Goal: Task Accomplishment & Management: Manage account settings

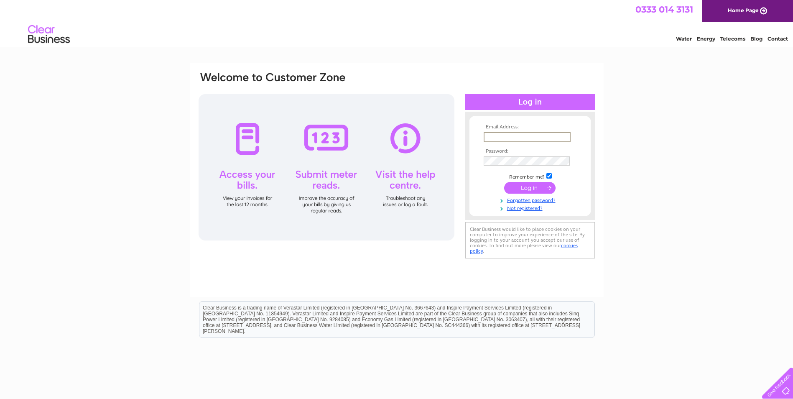
click at [519, 133] on input "text" at bounding box center [526, 137] width 87 height 10
type input "[EMAIL_ADDRESS][DOMAIN_NAME]"
click at [533, 186] on input "submit" at bounding box center [529, 187] width 51 height 12
click at [504, 155] on td at bounding box center [529, 159] width 97 height 13
click at [535, 188] on input "submit" at bounding box center [529, 187] width 51 height 12
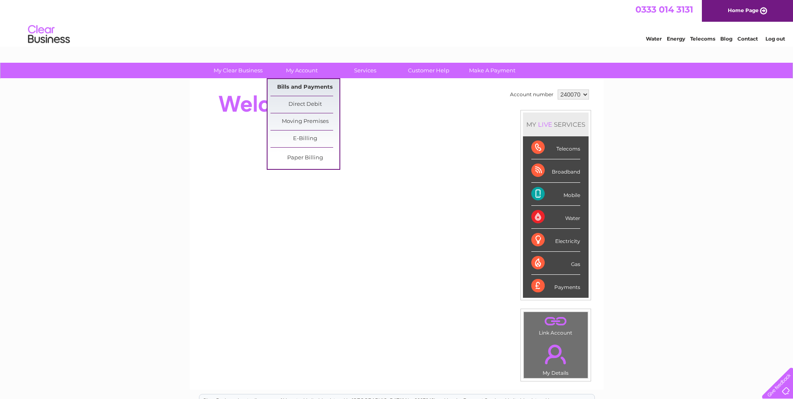
click at [312, 85] on link "Bills and Payments" at bounding box center [304, 87] width 69 height 17
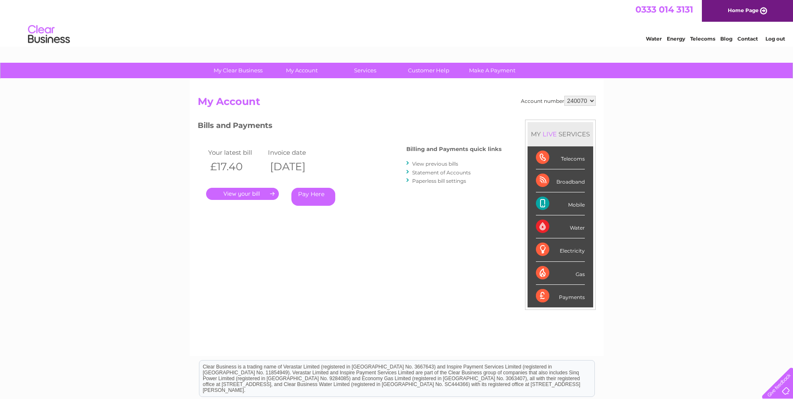
click at [252, 194] on link "." at bounding box center [242, 194] width 73 height 12
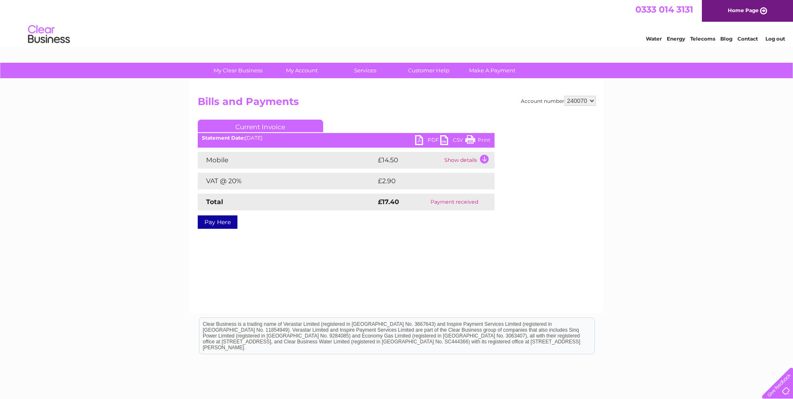
click at [420, 140] on link "PDF" at bounding box center [427, 141] width 25 height 12
click at [773, 41] on link "Log out" at bounding box center [775, 39] width 20 height 6
